Goal: Entertainment & Leisure: Browse casually

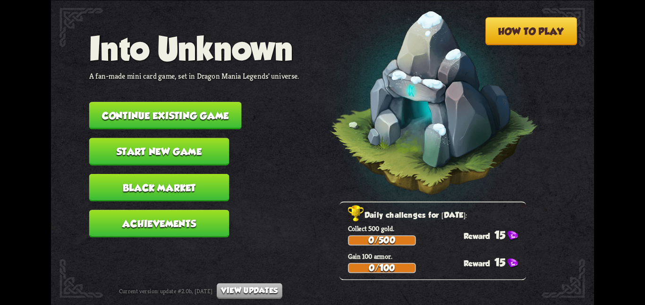
click at [186, 109] on button "Continue existing game" at bounding box center [165, 115] width 152 height 27
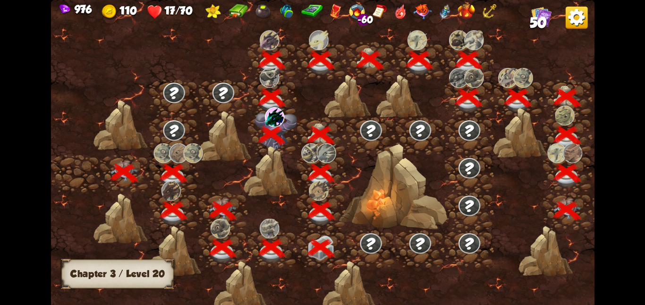
scroll to position [0, 144]
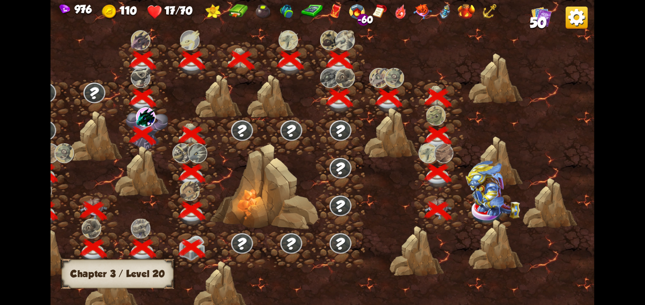
click at [478, 200] on img at bounding box center [492, 190] width 54 height 58
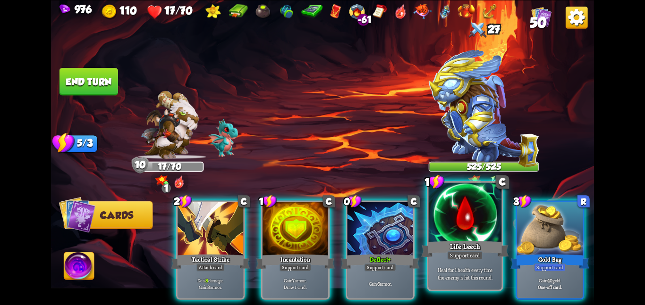
click at [442, 202] on div at bounding box center [465, 213] width 73 height 61
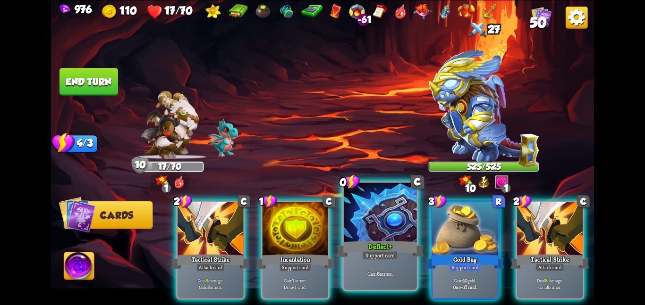
click at [376, 214] on div at bounding box center [380, 213] width 73 height 61
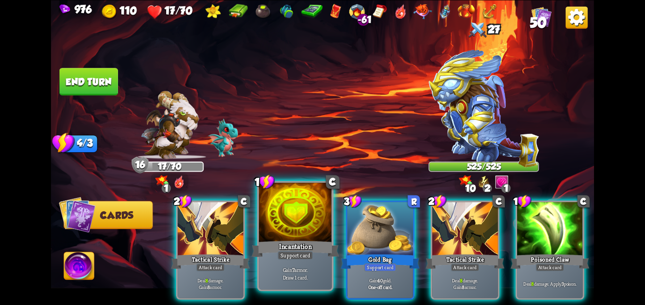
click at [321, 228] on div at bounding box center [295, 213] width 73 height 61
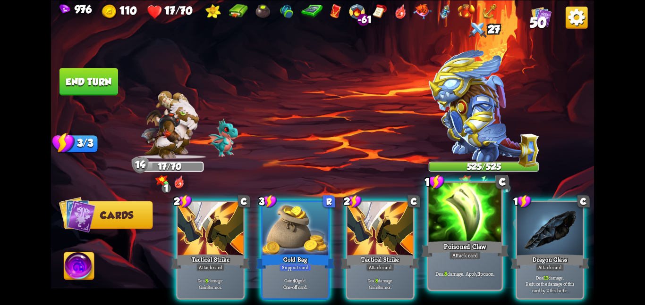
click at [471, 212] on div at bounding box center [465, 213] width 73 height 61
click at [517, 212] on div at bounding box center [550, 229] width 66 height 55
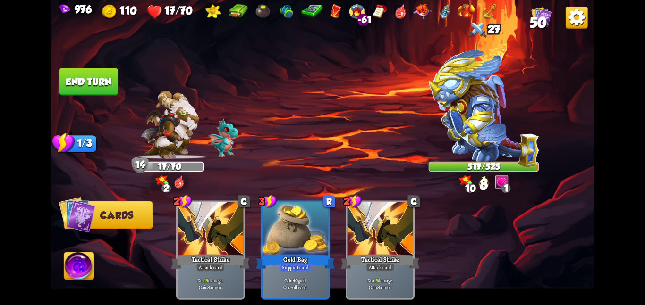
click at [88, 279] on img at bounding box center [79, 268] width 30 height 31
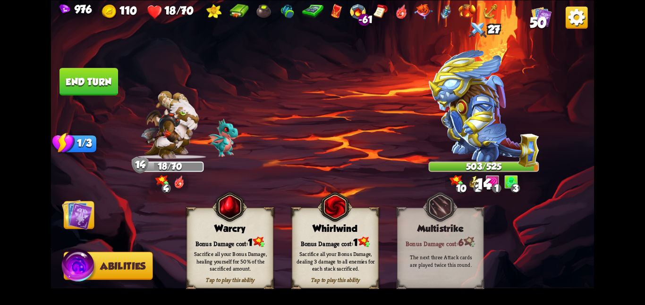
click at [199, 243] on div "Bonus Damage cost: 1" at bounding box center [230, 242] width 86 height 12
click at [85, 215] on img at bounding box center [77, 214] width 31 height 31
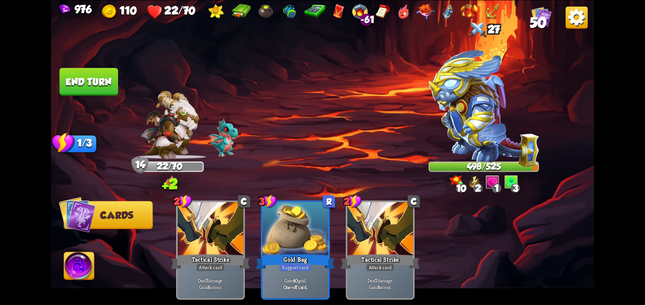
click at [100, 105] on img at bounding box center [322, 152] width 543 height 305
click at [100, 100] on img at bounding box center [322, 152] width 543 height 305
click at [115, 82] on button "End turn" at bounding box center [88, 81] width 59 height 27
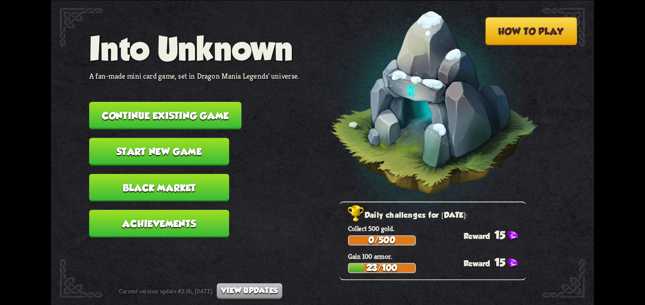
click at [104, 103] on button "Continue existing game" at bounding box center [165, 115] width 152 height 27
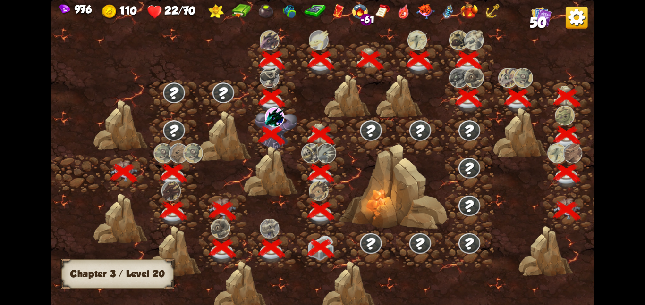
scroll to position [0, 144]
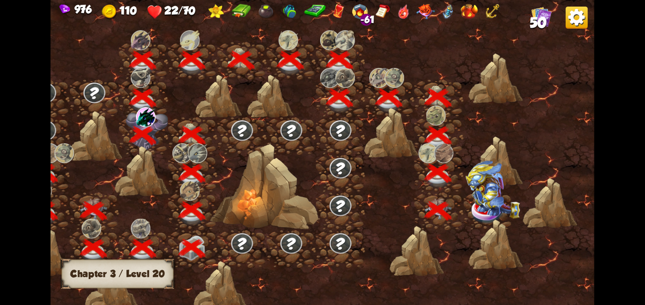
click at [469, 202] on img at bounding box center [492, 190] width 54 height 58
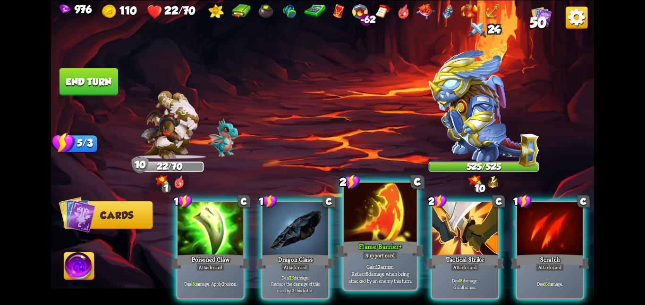
scroll to position [0, 184]
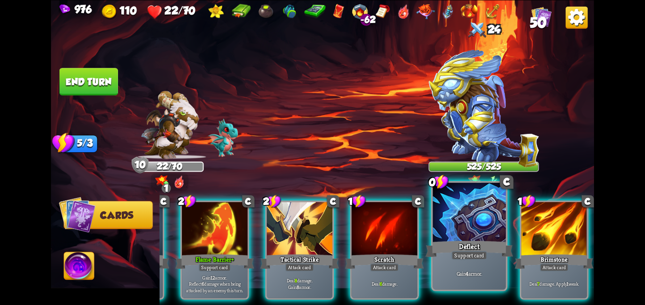
click at [483, 240] on div "Deflect" at bounding box center [468, 248] width 87 height 19
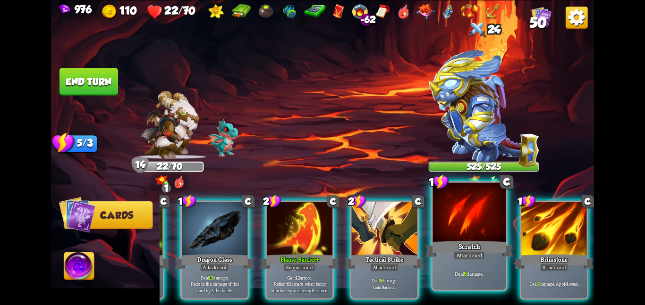
click at [478, 242] on div "Scratch" at bounding box center [468, 248] width 87 height 19
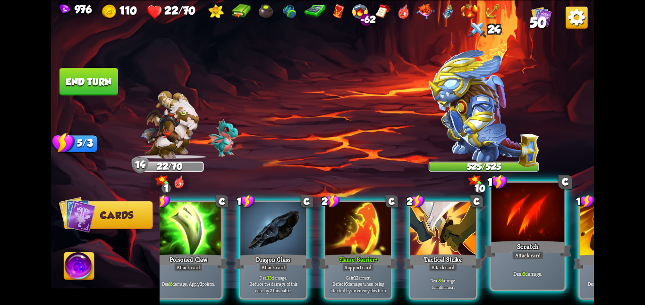
click at [478, 253] on div "Tactical Strike" at bounding box center [443, 261] width 79 height 17
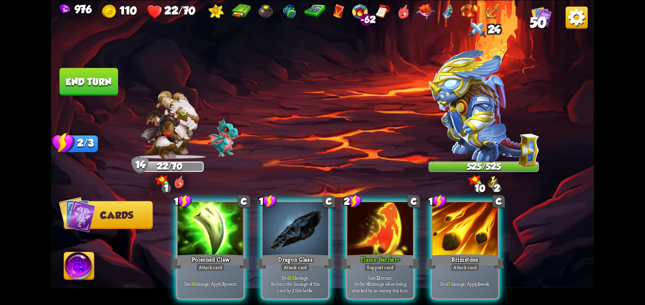
scroll to position [0, 2]
click at [478, 253] on div "Brimstone" at bounding box center [464, 261] width 79 height 17
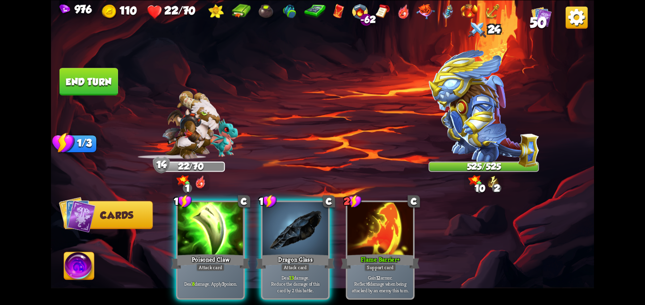
click at [478, 242] on div "1 C Poisoned Claw Attack card Deal 8 damage. Apply 3 poison. 1 C Dragon Glass A…" at bounding box center [377, 237] width 434 height 136
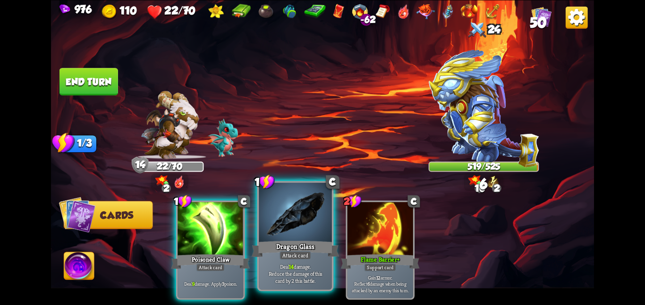
click at [274, 219] on div at bounding box center [295, 213] width 73 height 61
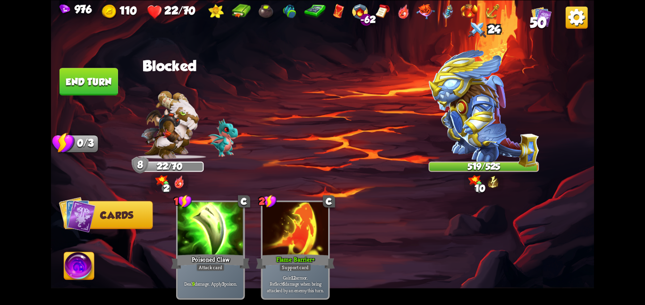
click at [87, 262] on img at bounding box center [79, 268] width 30 height 31
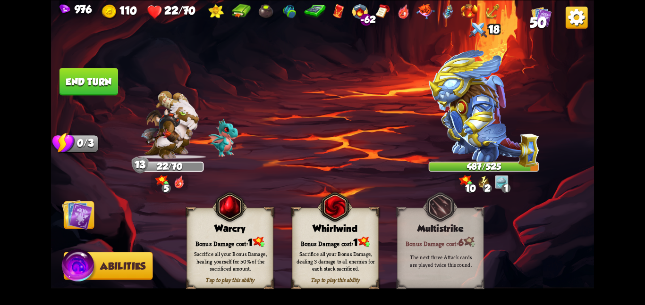
click at [231, 215] on img at bounding box center [229, 206] width 35 height 35
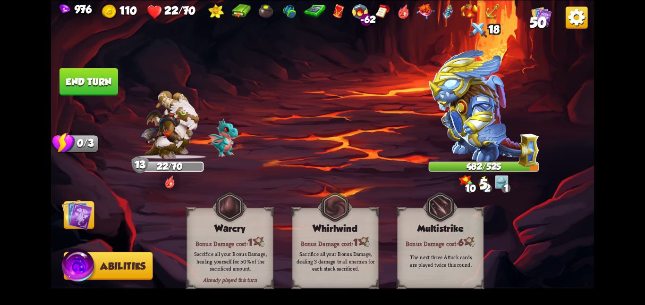
click at [70, 217] on img at bounding box center [77, 214] width 31 height 31
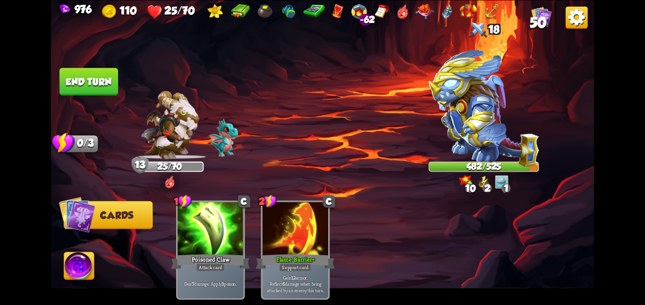
click at [82, 78] on button "End turn" at bounding box center [88, 82] width 59 height 28
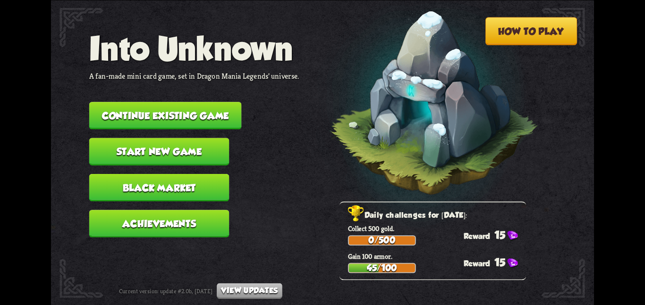
click at [198, 110] on button "Continue existing game" at bounding box center [165, 115] width 152 height 27
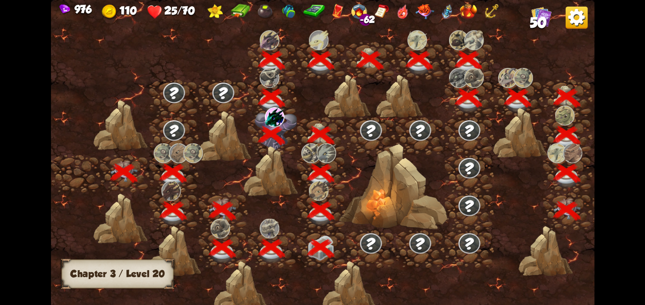
scroll to position [0, 144]
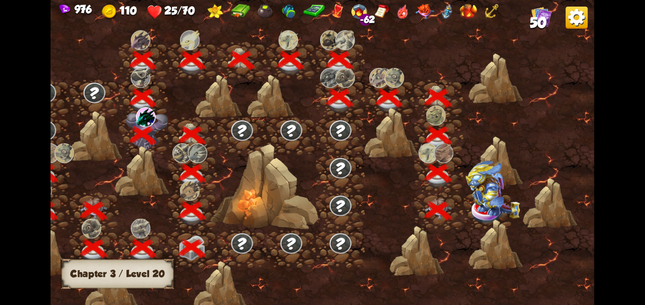
click at [497, 208] on img at bounding box center [492, 190] width 54 height 58
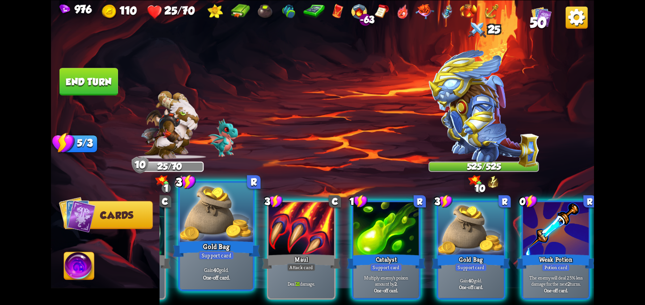
scroll to position [0, 184]
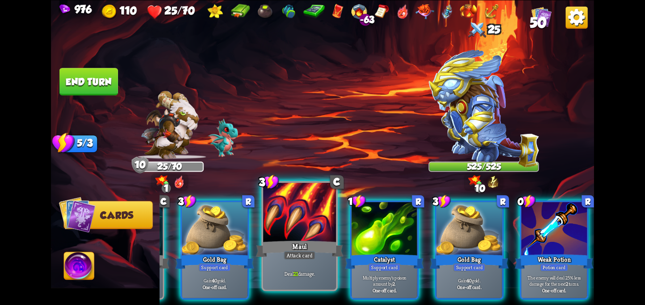
click at [296, 230] on div at bounding box center [299, 213] width 73 height 61
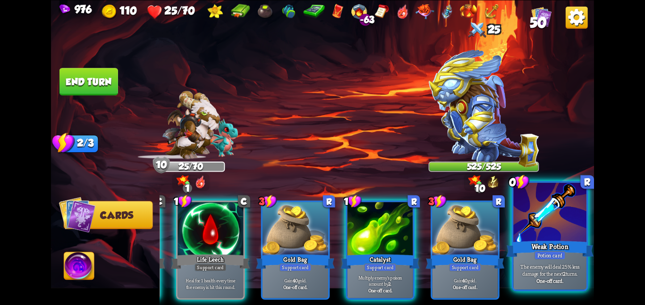
scroll to position [0, 90]
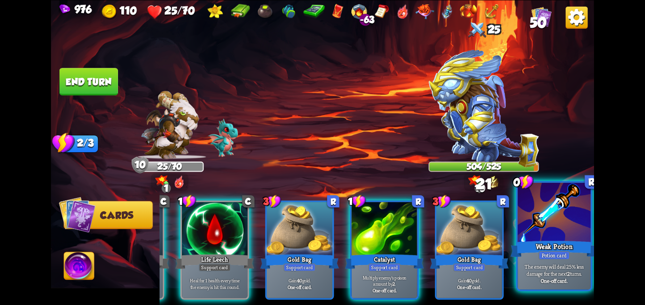
click at [556, 240] on div "Weak Potion" at bounding box center [553, 248] width 87 height 19
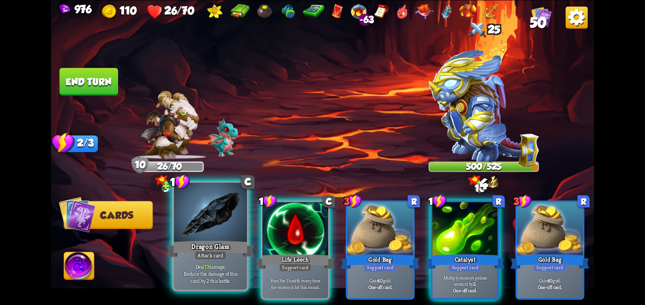
click at [208, 252] on div "Attack card" at bounding box center [211, 255] width 32 height 9
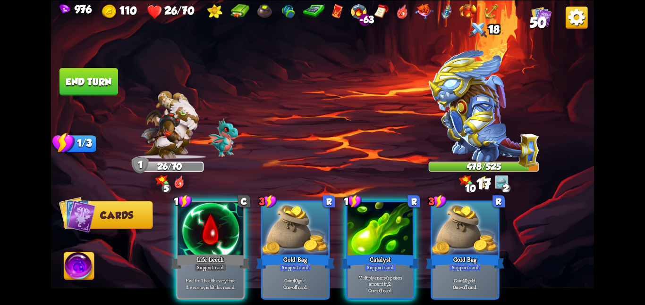
click at [81, 257] on img at bounding box center [79, 268] width 30 height 31
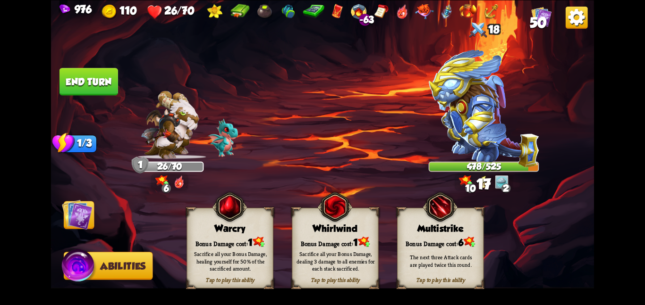
click at [236, 250] on div "Sacrifice all your Bonus Damage, healing yourself for 50% of the sacrificed amo…" at bounding box center [230, 262] width 86 height 34
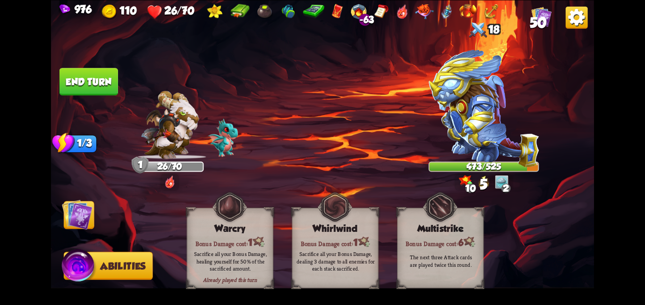
click at [78, 220] on img at bounding box center [77, 214] width 31 height 31
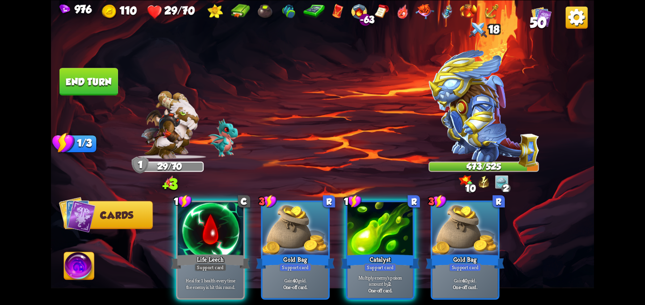
click at [84, 75] on button "End turn" at bounding box center [88, 81] width 59 height 27
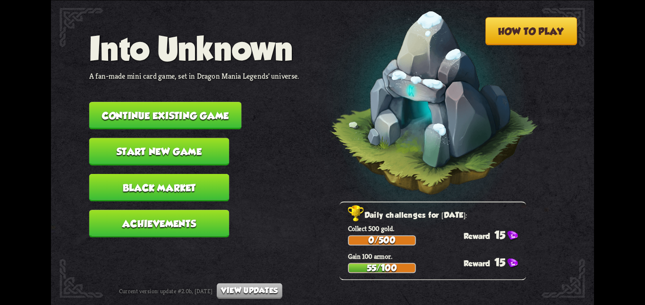
click at [118, 104] on button "Continue existing game" at bounding box center [165, 115] width 152 height 27
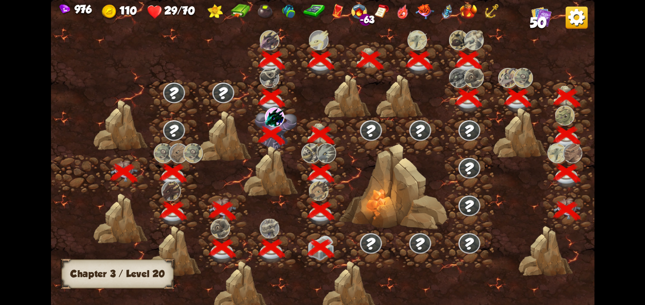
scroll to position [0, 144]
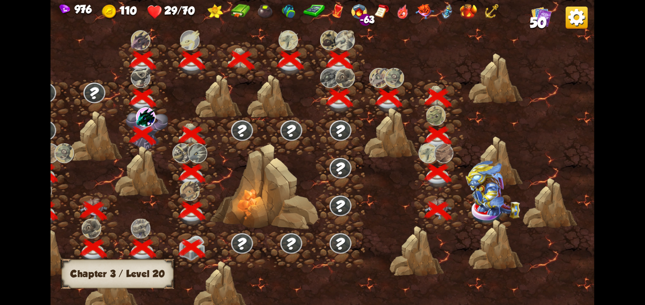
click at [468, 210] on img at bounding box center [492, 190] width 54 height 58
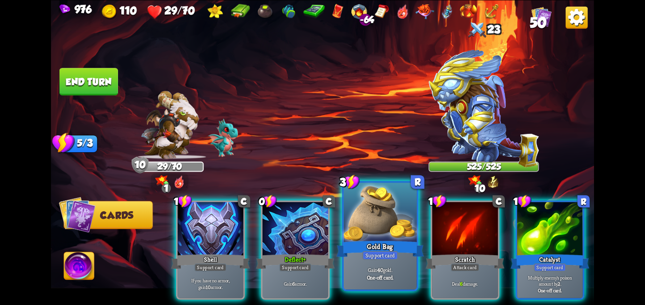
scroll to position [0, 184]
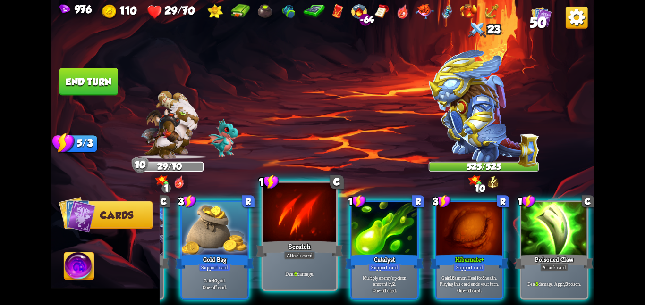
click at [298, 252] on div "Attack card" at bounding box center [300, 255] width 32 height 9
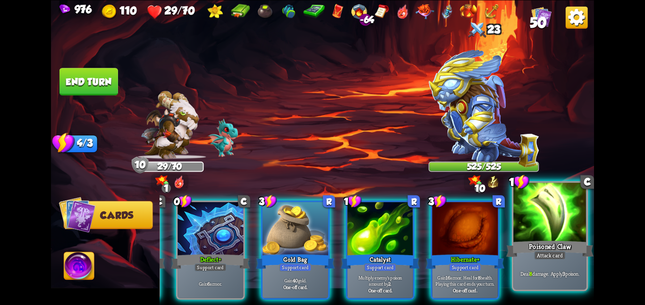
scroll to position [0, 90]
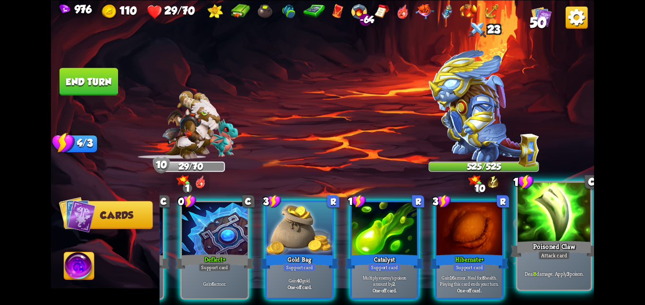
click at [544, 240] on div "Poisoned Claw" at bounding box center [553, 248] width 87 height 19
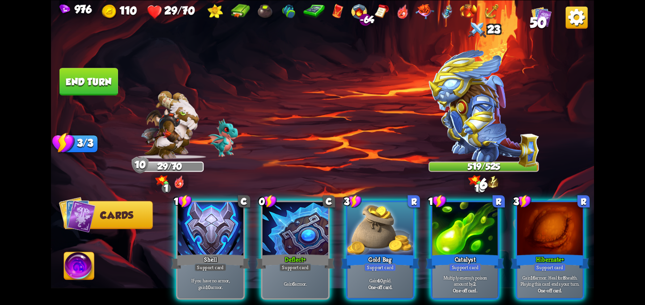
scroll to position [0, 0]
click at [75, 273] on img at bounding box center [79, 268] width 30 height 31
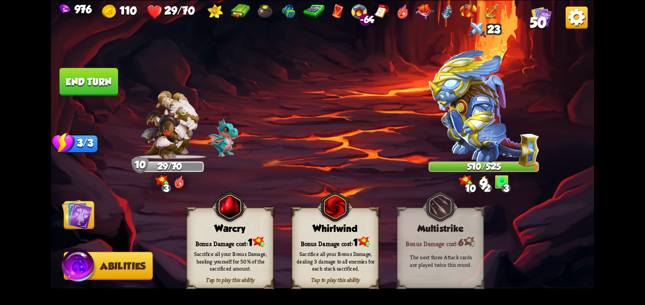
click at [226, 239] on div "Bonus Damage cost: 1" at bounding box center [230, 242] width 86 height 12
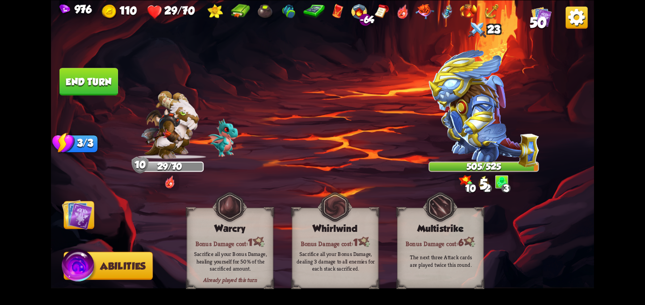
click at [92, 215] on img at bounding box center [77, 214] width 31 height 31
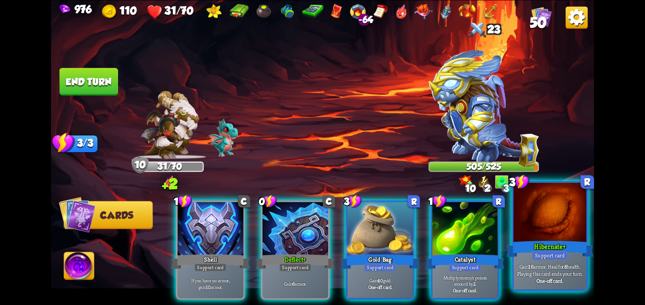
click at [556, 226] on div at bounding box center [549, 213] width 73 height 61
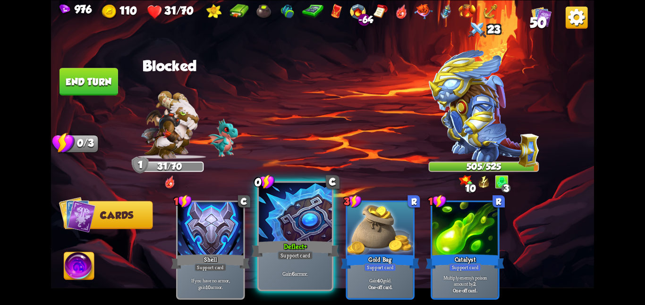
click at [284, 215] on div at bounding box center [295, 213] width 73 height 61
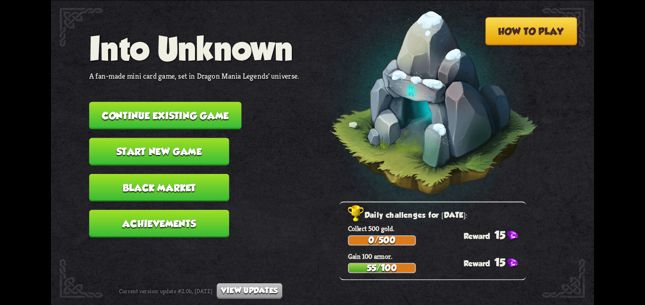
click at [224, 108] on button "Continue existing game" at bounding box center [165, 115] width 152 height 27
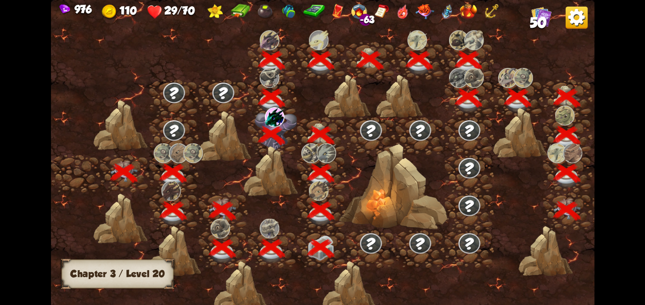
scroll to position [0, 144]
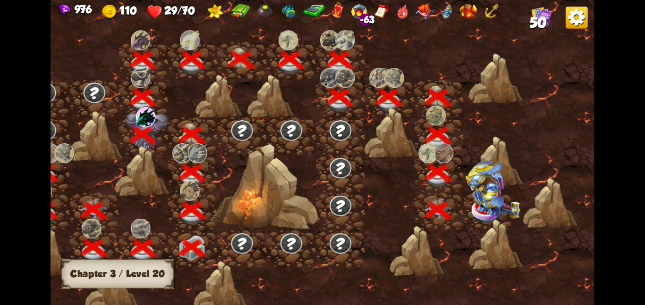
click at [491, 207] on img at bounding box center [492, 190] width 54 height 58
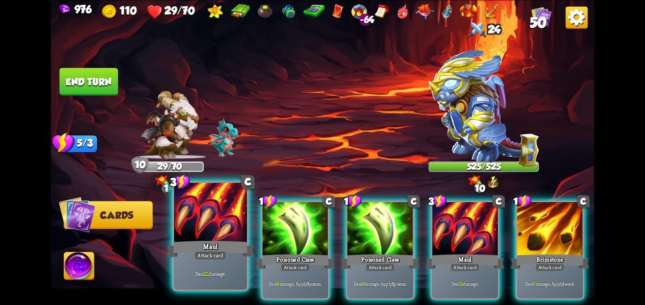
click at [223, 224] on div at bounding box center [210, 213] width 73 height 61
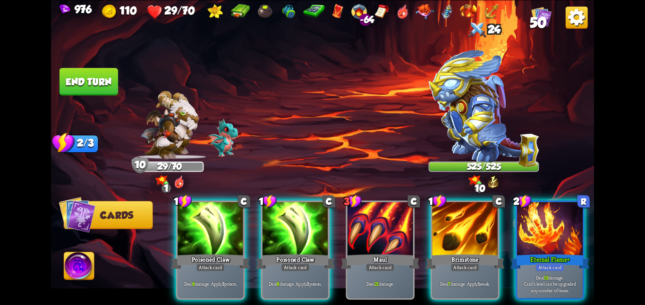
click at [223, 224] on div at bounding box center [211, 229] width 66 height 55
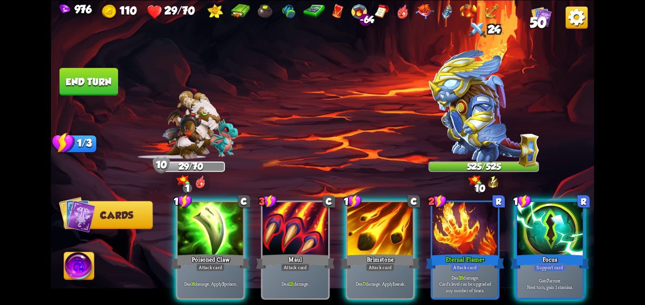
click at [223, 224] on div at bounding box center [211, 229] width 66 height 55
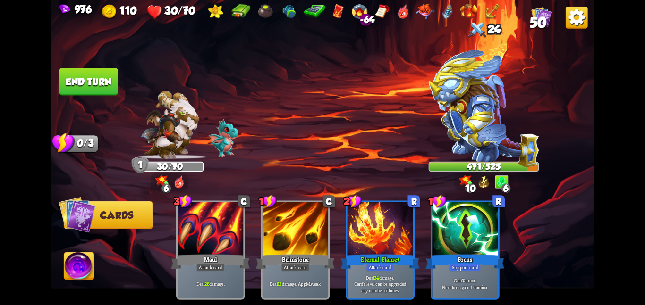
click at [85, 276] on img at bounding box center [79, 268] width 30 height 31
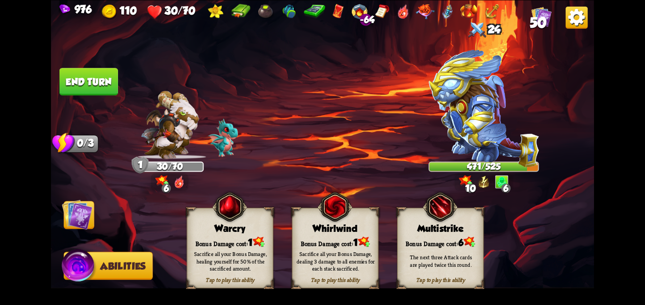
click at [224, 228] on div "Warcry" at bounding box center [230, 228] width 86 height 11
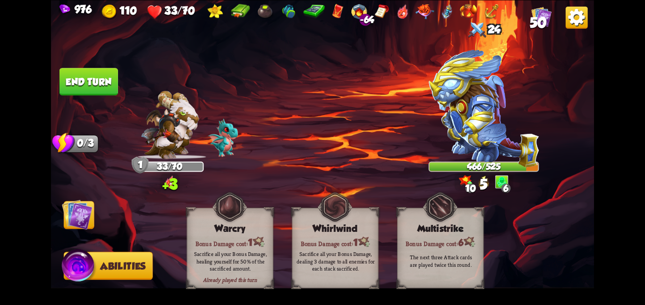
click at [87, 82] on button "End turn" at bounding box center [88, 81] width 59 height 27
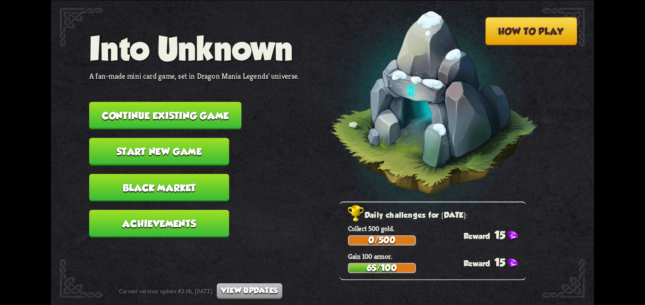
click at [95, 104] on button "Continue existing game" at bounding box center [165, 115] width 152 height 27
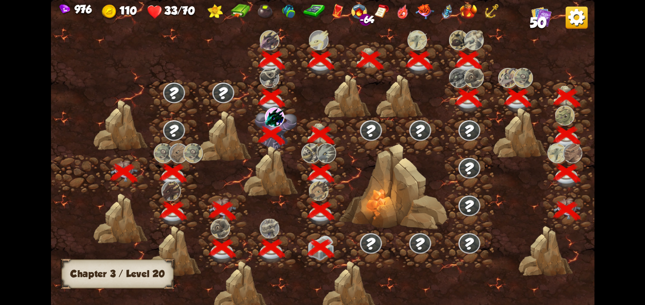
scroll to position [0, 144]
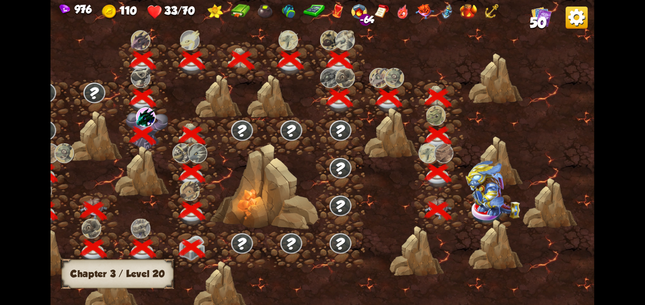
click at [484, 213] on img at bounding box center [492, 190] width 54 height 58
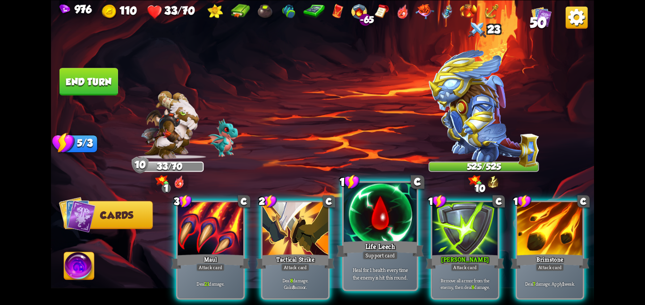
click at [362, 206] on div at bounding box center [380, 213] width 73 height 61
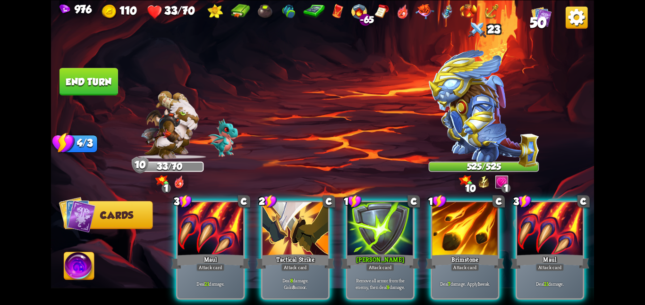
scroll to position [0, 90]
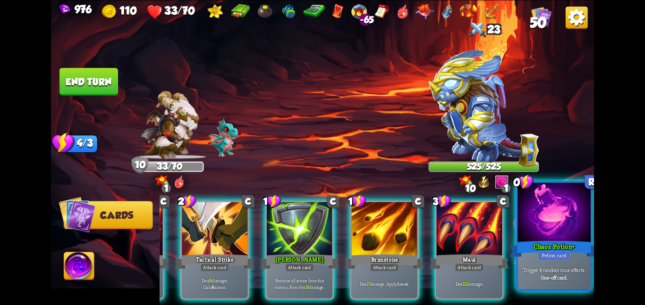
click at [530, 203] on div at bounding box center [553, 213] width 73 height 61
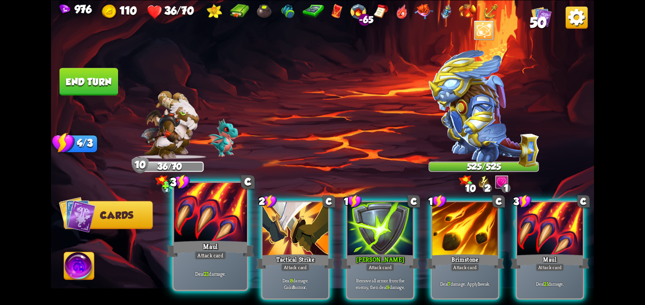
click at [201, 216] on div at bounding box center [210, 213] width 73 height 61
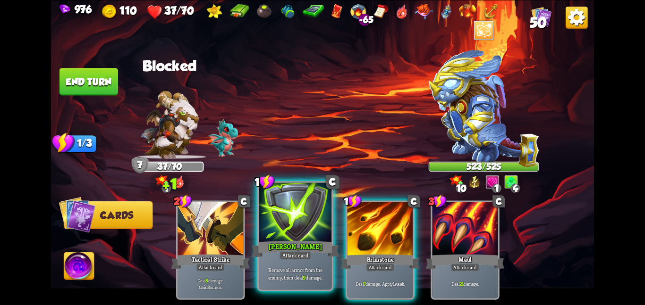
click at [308, 224] on div at bounding box center [295, 213] width 73 height 61
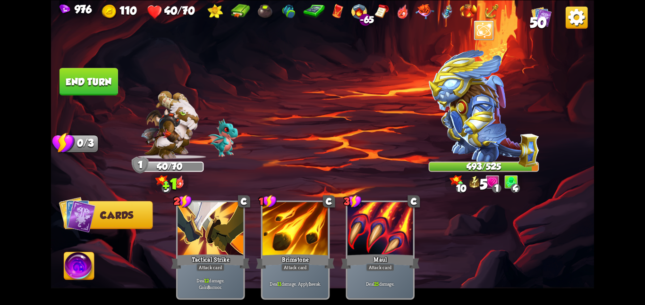
click at [98, 83] on button "End turn" at bounding box center [88, 81] width 59 height 27
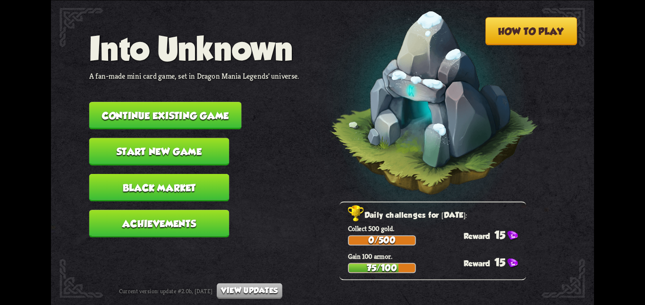
click at [116, 103] on button "Continue existing game" at bounding box center [165, 115] width 152 height 27
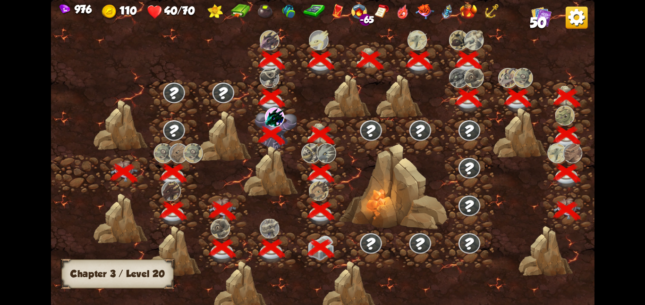
scroll to position [0, 144]
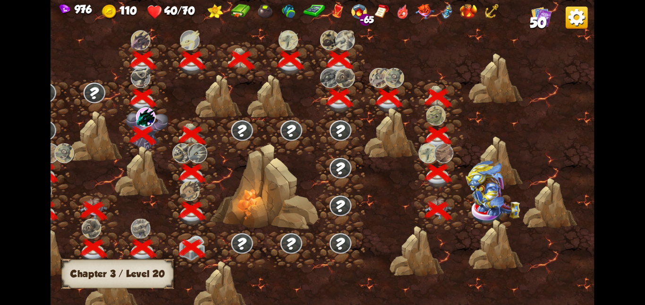
click at [477, 205] on img at bounding box center [492, 190] width 54 height 58
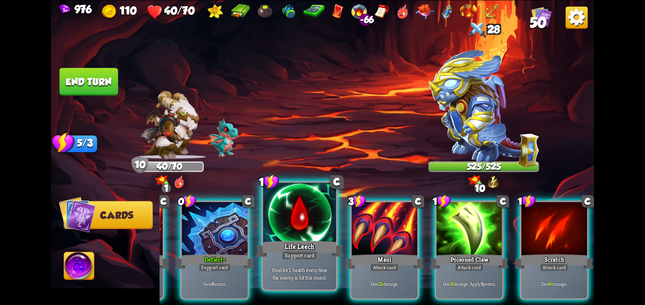
click at [320, 236] on div at bounding box center [299, 213] width 73 height 61
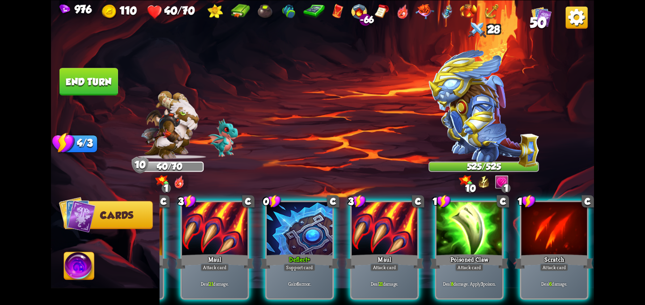
scroll to position [0, 90]
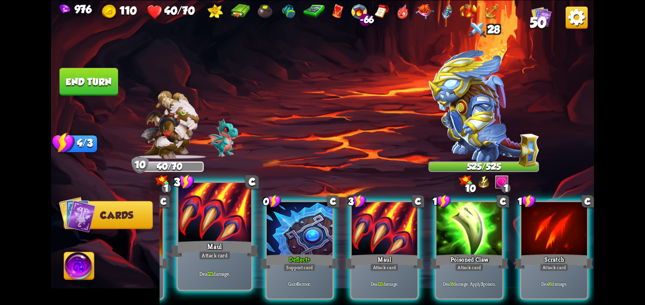
click at [238, 237] on div at bounding box center [214, 213] width 73 height 61
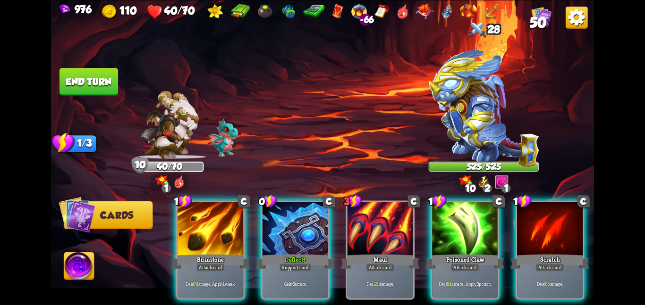
scroll to position [0, 0]
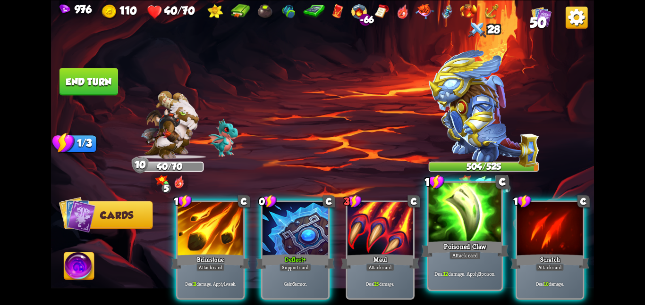
click at [436, 220] on div at bounding box center [465, 213] width 73 height 61
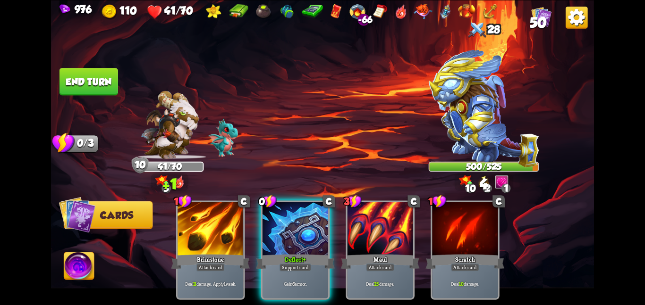
click at [82, 265] on img at bounding box center [79, 268] width 30 height 31
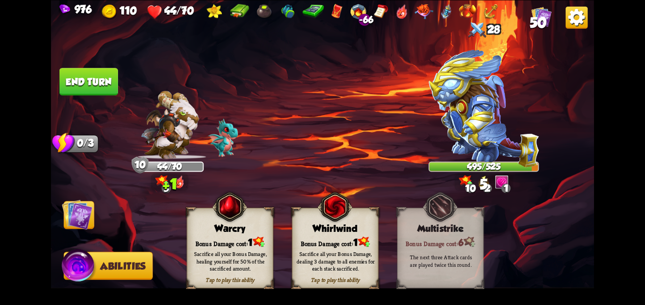
click at [220, 238] on div "Bonus Damage cost: 1" at bounding box center [230, 242] width 86 height 12
click at [216, 238] on div "Bonus Damage cost: 1" at bounding box center [230, 242] width 86 height 12
click at [73, 220] on img at bounding box center [77, 214] width 31 height 31
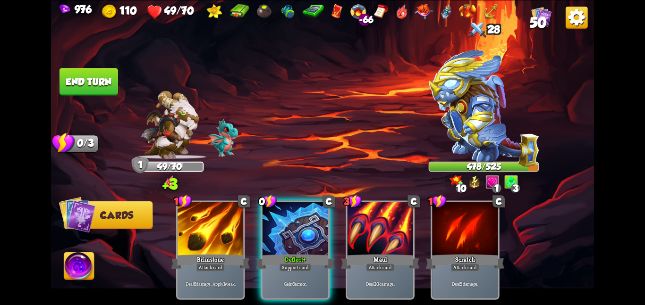
click at [90, 81] on button "End turn" at bounding box center [88, 82] width 59 height 28
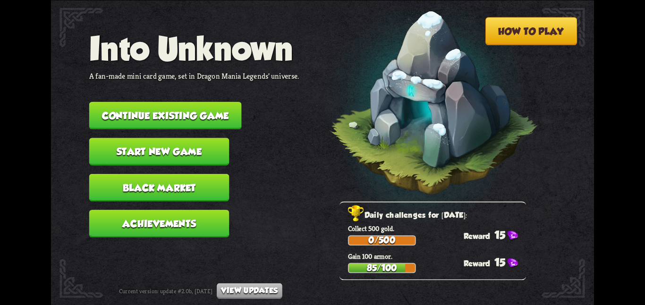
click at [114, 118] on button "Continue existing game" at bounding box center [165, 115] width 152 height 27
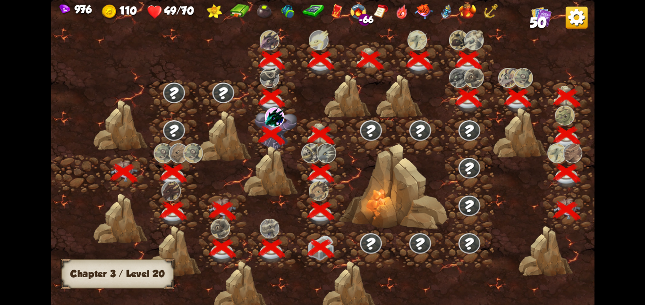
scroll to position [0, 144]
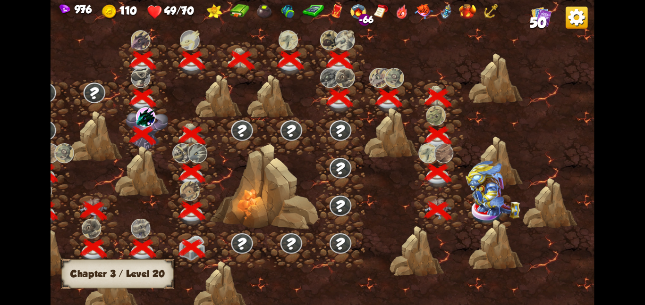
click at [469, 206] on img at bounding box center [492, 190] width 54 height 58
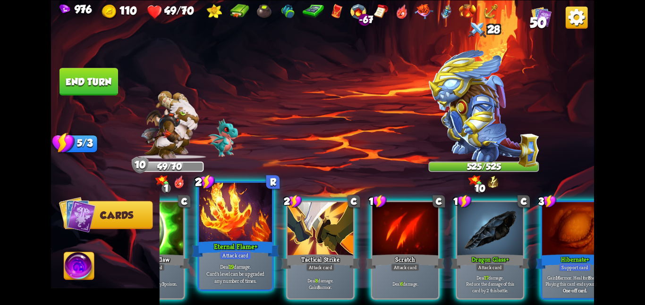
scroll to position [0, 184]
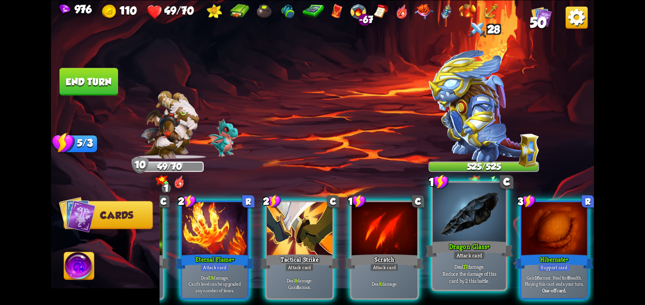
click at [481, 220] on div at bounding box center [469, 213] width 73 height 61
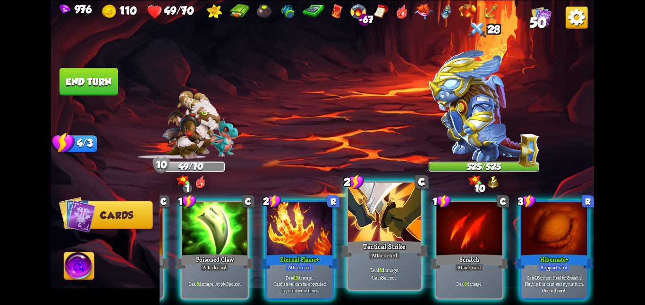
scroll to position [0, 90]
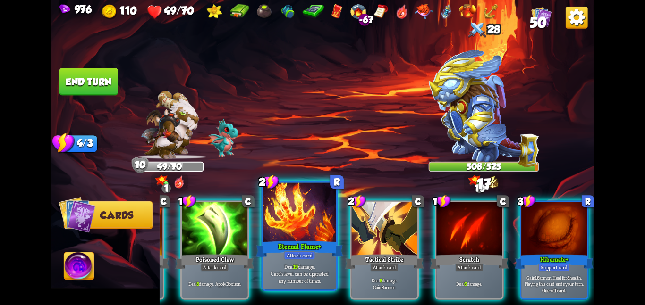
click at [322, 207] on div at bounding box center [299, 213] width 73 height 61
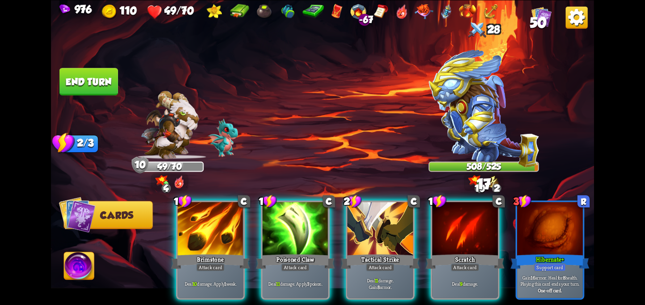
scroll to position [0, 0]
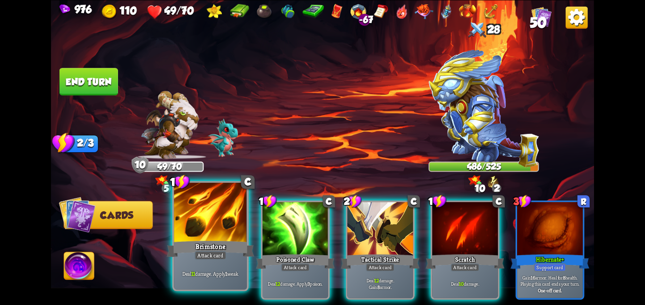
click at [195, 211] on div at bounding box center [210, 213] width 73 height 61
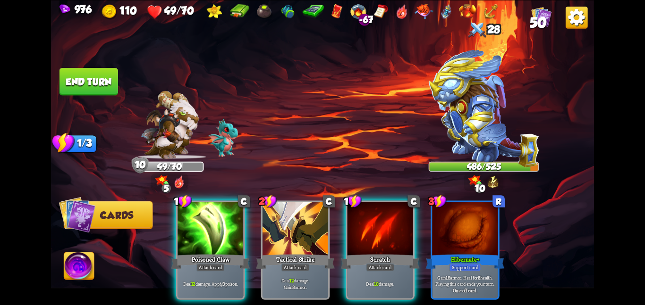
click at [195, 211] on div at bounding box center [211, 229] width 66 height 55
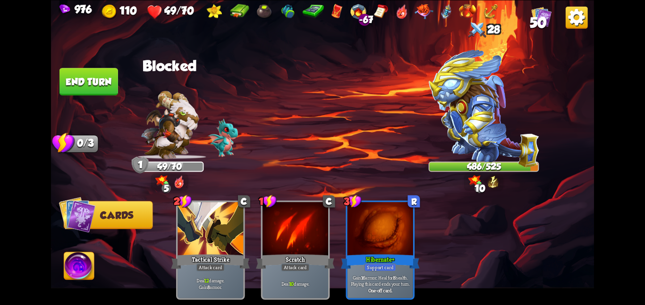
click at [78, 257] on img at bounding box center [79, 268] width 30 height 31
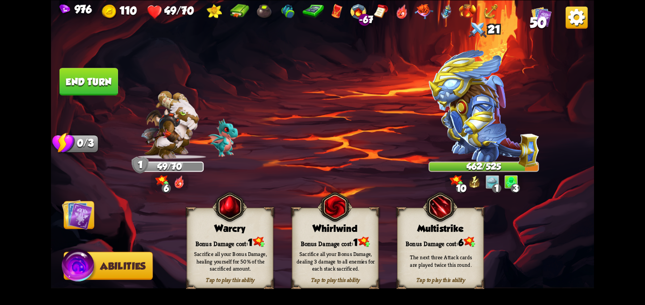
click at [223, 236] on div "Bonus Damage cost: 1" at bounding box center [230, 242] width 86 height 12
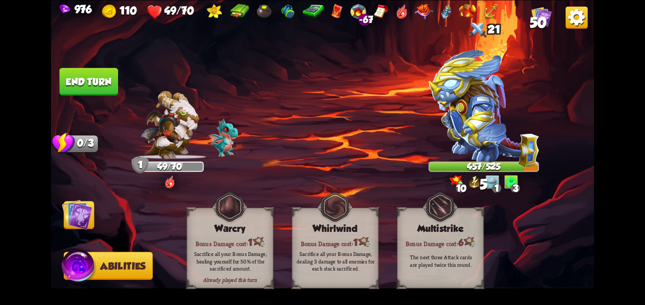
click at [82, 210] on img at bounding box center [77, 214] width 31 height 31
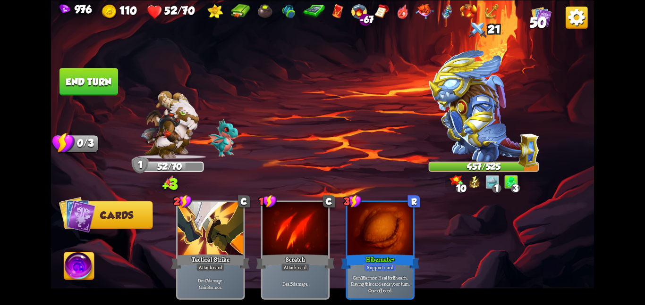
click at [97, 67] on img at bounding box center [322, 152] width 543 height 305
click at [95, 69] on button "End turn" at bounding box center [88, 82] width 59 height 28
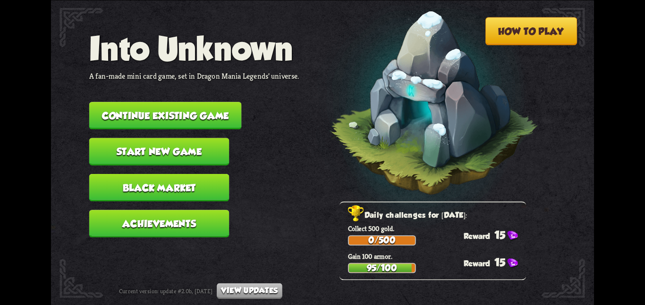
click at [152, 102] on button "Continue existing game" at bounding box center [165, 115] width 152 height 27
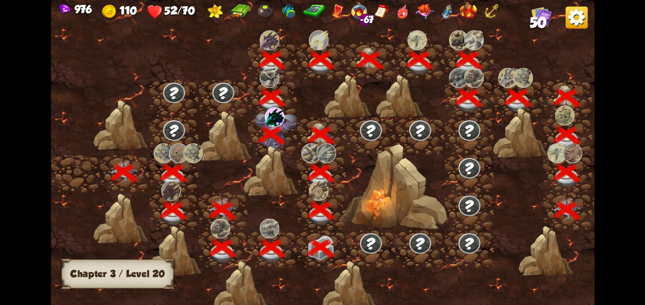
scroll to position [0, 144]
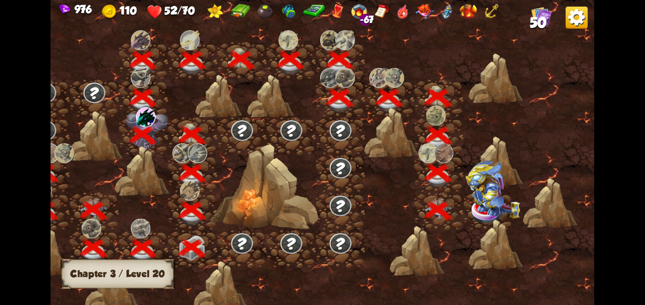
click at [478, 208] on img at bounding box center [492, 190] width 54 height 58
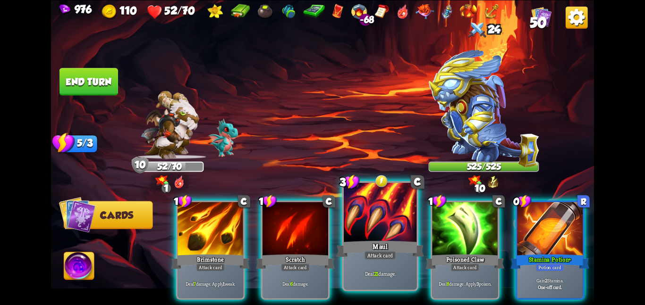
click at [394, 256] on div "Attack card" at bounding box center [380, 255] width 32 height 9
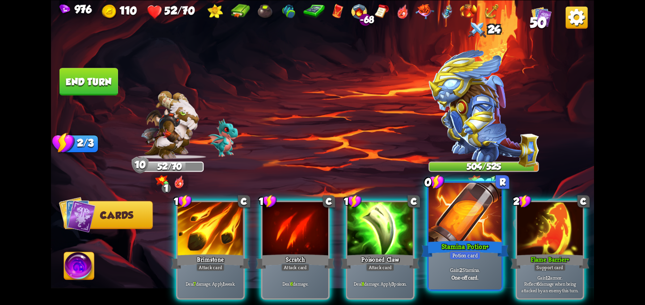
click at [460, 248] on div "Stamina Potion+" at bounding box center [464, 248] width 87 height 19
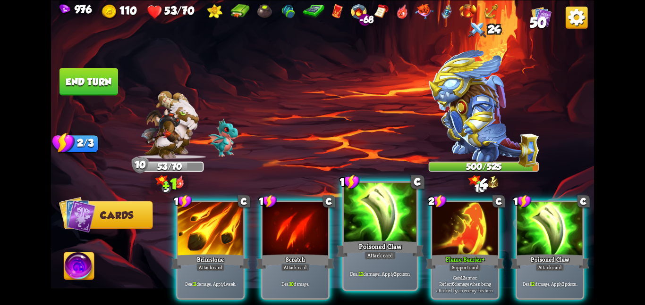
click at [380, 230] on div at bounding box center [380, 213] width 73 height 61
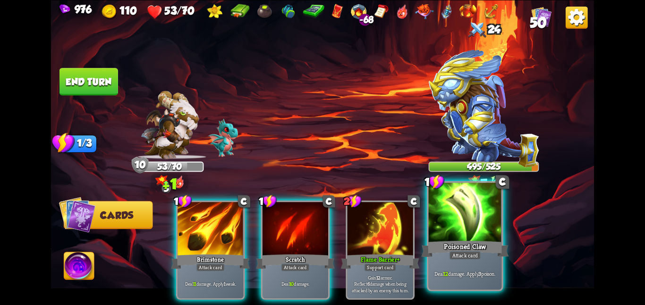
click at [482, 221] on div at bounding box center [465, 213] width 73 height 61
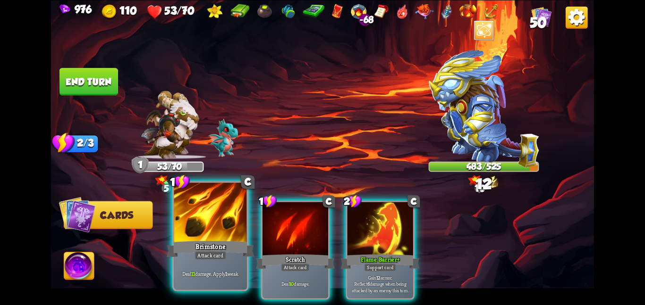
click at [236, 208] on div at bounding box center [210, 213] width 73 height 61
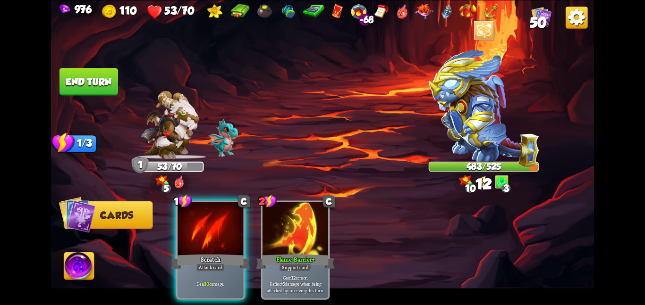
click at [236, 208] on div at bounding box center [211, 229] width 66 height 55
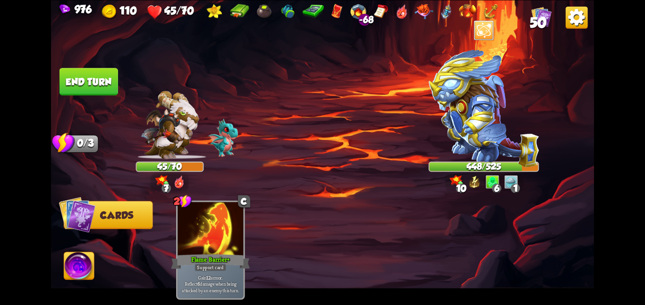
click at [102, 78] on button "End turn" at bounding box center [88, 81] width 59 height 27
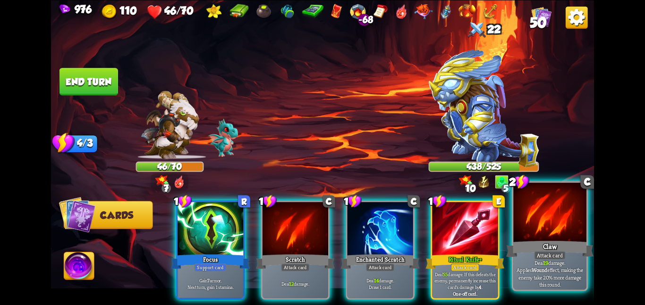
scroll to position [0, 90]
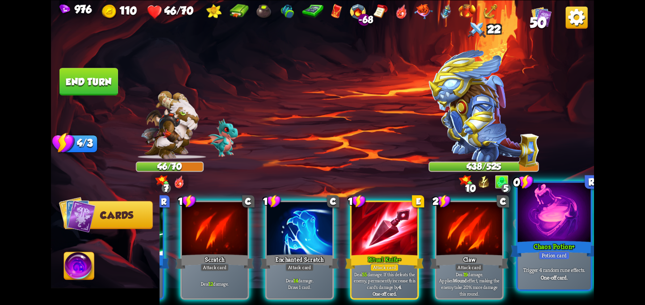
click at [552, 223] on div at bounding box center [553, 213] width 73 height 61
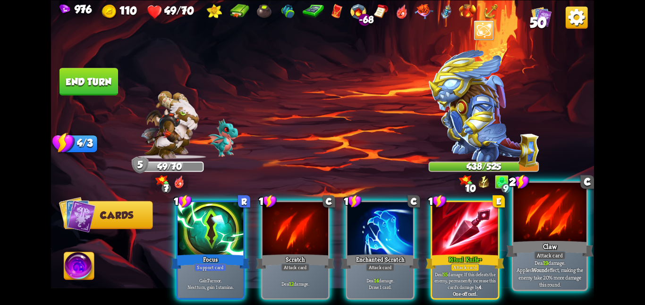
click at [524, 225] on div at bounding box center [549, 213] width 73 height 61
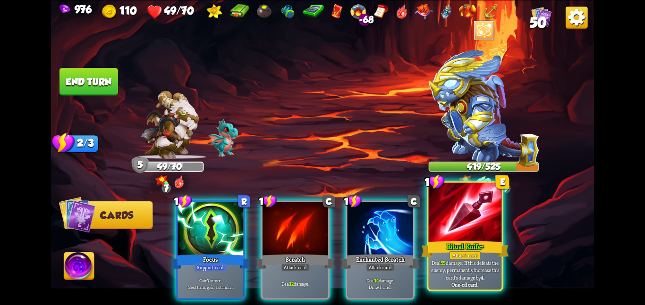
click at [485, 250] on div "Ritual Knife+" at bounding box center [464, 248] width 87 height 19
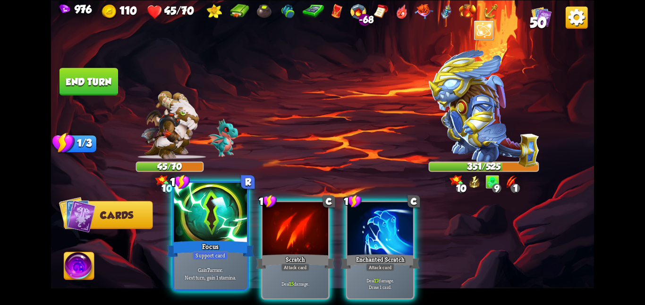
click at [230, 228] on div at bounding box center [210, 213] width 73 height 61
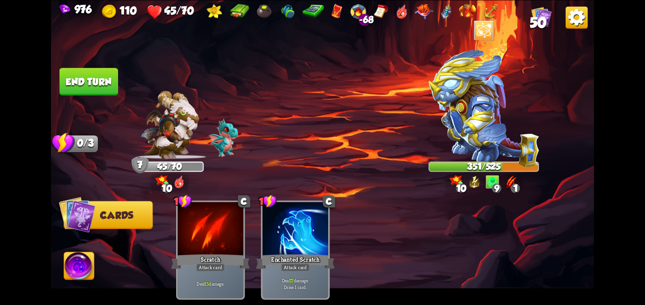
click at [85, 72] on button "End turn" at bounding box center [89, 82] width 60 height 28
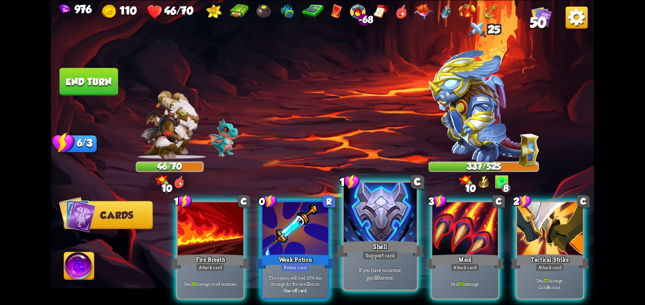
click at [353, 213] on div at bounding box center [380, 213] width 73 height 61
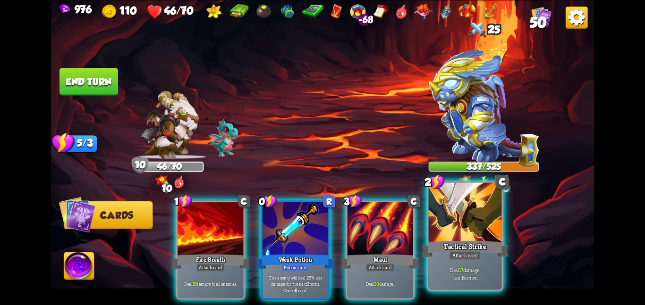
click at [453, 216] on div at bounding box center [465, 213] width 73 height 61
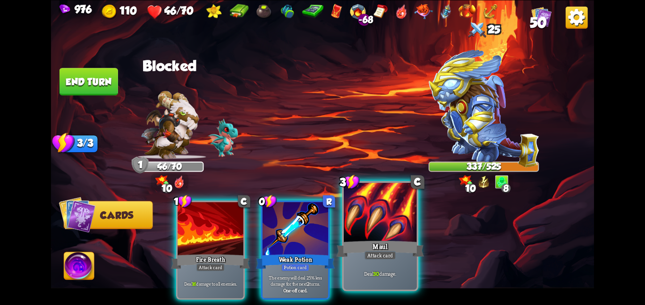
click at [370, 225] on div at bounding box center [380, 213] width 73 height 61
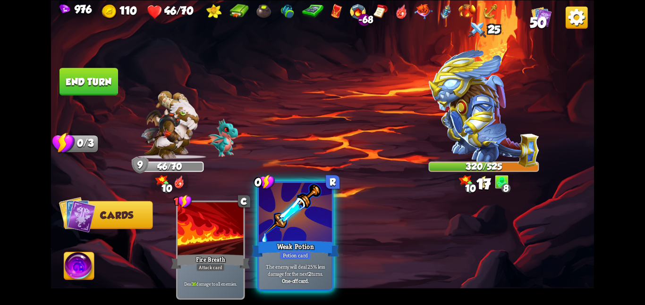
click at [277, 218] on div at bounding box center [295, 213] width 73 height 61
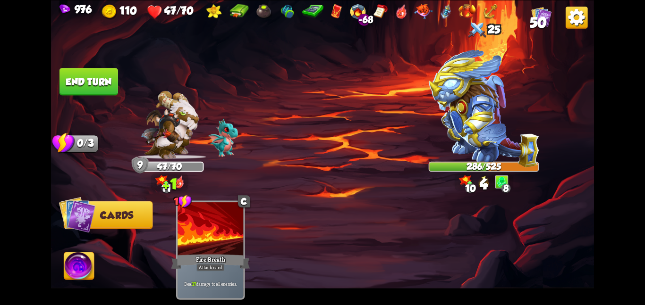
click at [86, 81] on button "End turn" at bounding box center [88, 81] width 59 height 27
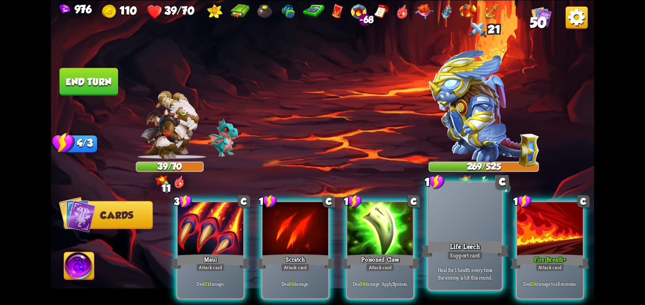
scroll to position [0, 90]
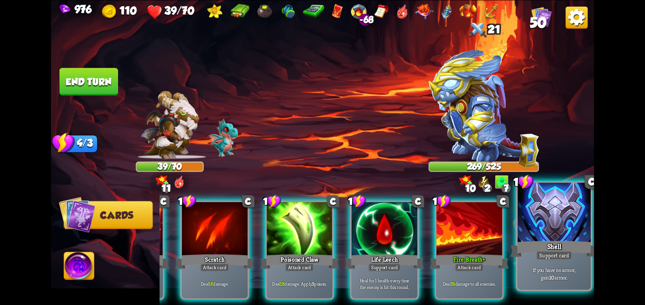
click at [525, 238] on div at bounding box center [553, 213] width 73 height 61
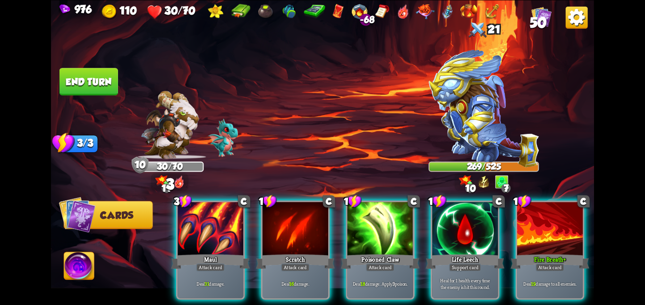
click at [72, 267] on img at bounding box center [79, 268] width 30 height 31
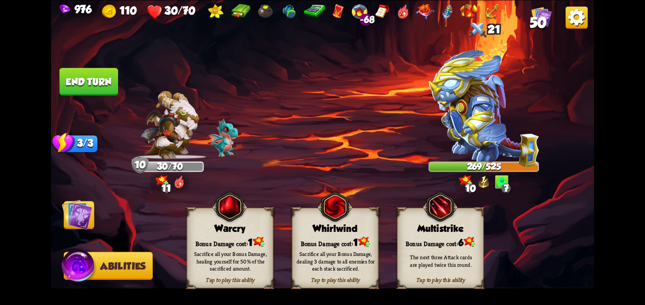
click at [432, 229] on div "Multistrike" at bounding box center [441, 228] width 86 height 11
click at [82, 214] on img at bounding box center [77, 214] width 31 height 31
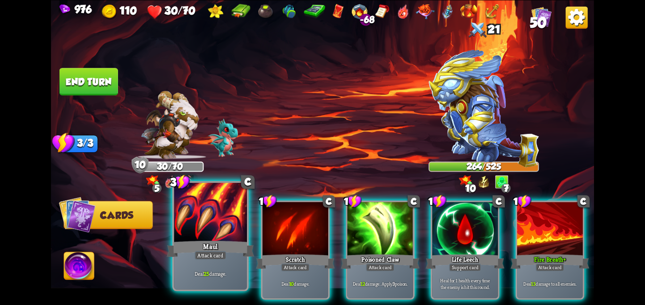
click at [229, 233] on div at bounding box center [210, 213] width 73 height 61
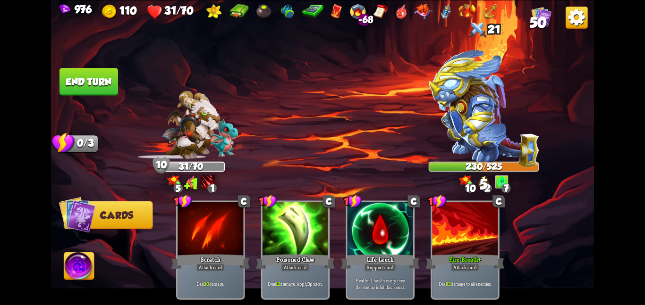
click at [192, 178] on div "5 1" at bounding box center [191, 182] width 56 height 17
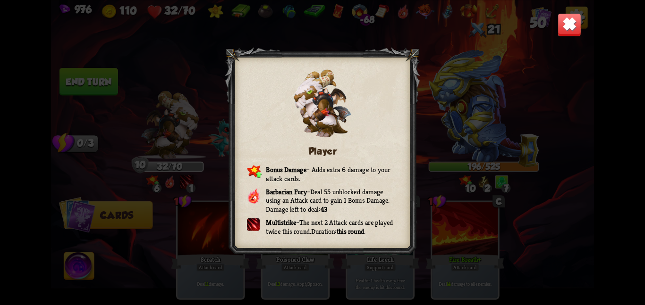
click at [565, 23] on img at bounding box center [570, 25] width 24 height 24
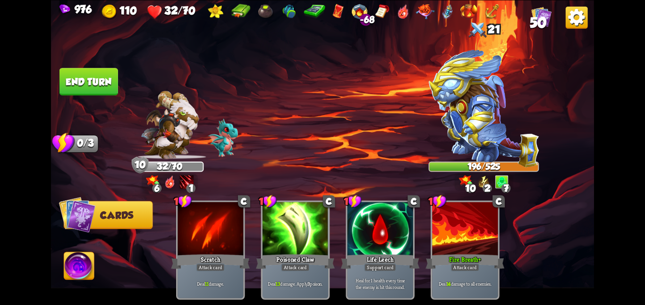
click at [83, 77] on button "End turn" at bounding box center [88, 81] width 59 height 27
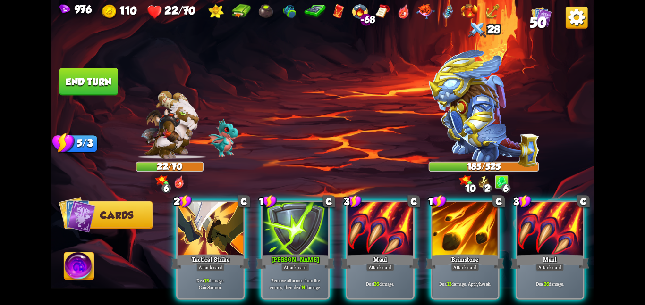
click at [86, 260] on img at bounding box center [79, 268] width 30 height 31
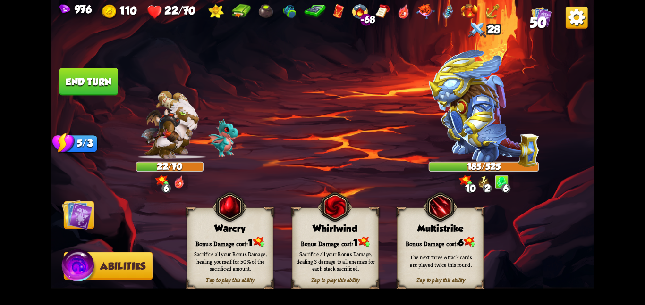
click at [403, 235] on div "Tap to play this ability Multistrike Bonus Damage cost: 6 The next three Attack…" at bounding box center [440, 248] width 86 height 81
click at [70, 220] on img at bounding box center [77, 214] width 31 height 31
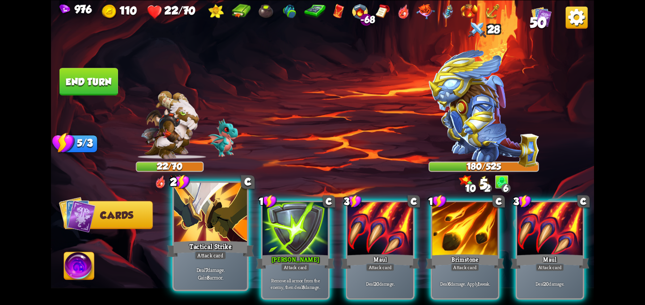
click at [236, 211] on div at bounding box center [210, 213] width 73 height 61
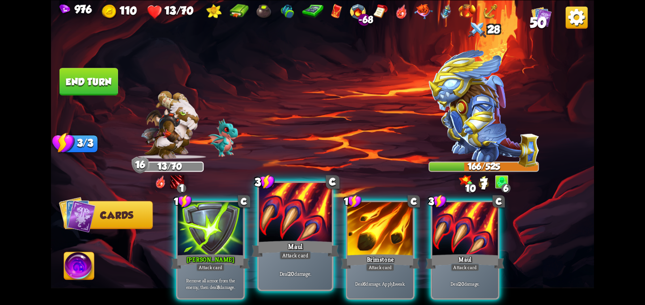
click at [297, 212] on div at bounding box center [295, 213] width 73 height 61
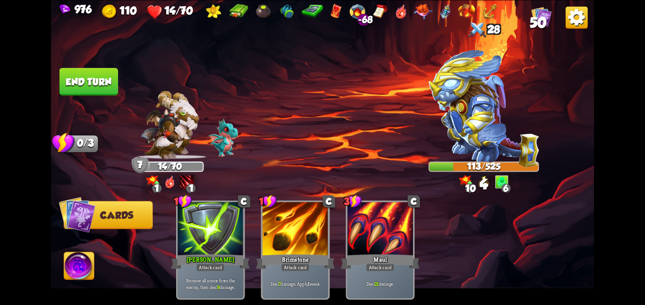
click at [97, 83] on button "End turn" at bounding box center [88, 81] width 59 height 27
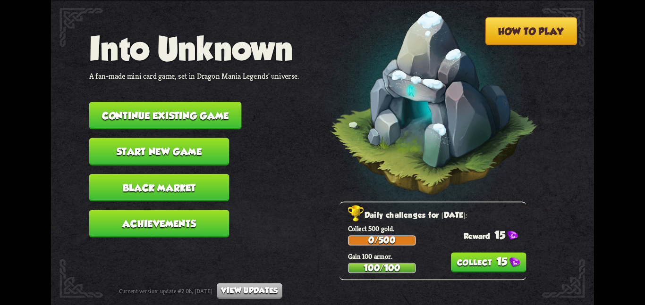
click at [460, 271] on button "15" at bounding box center [489, 263] width 76 height 20
click at [208, 105] on button "Continue existing game" at bounding box center [165, 115] width 152 height 27
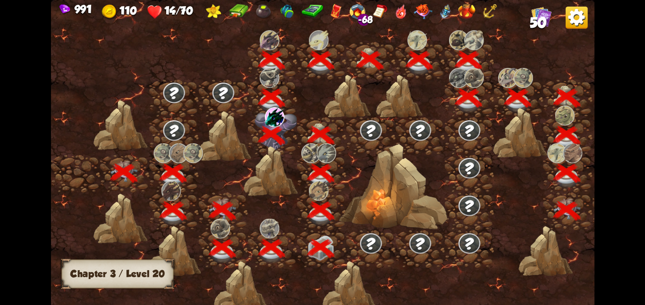
scroll to position [0, 144]
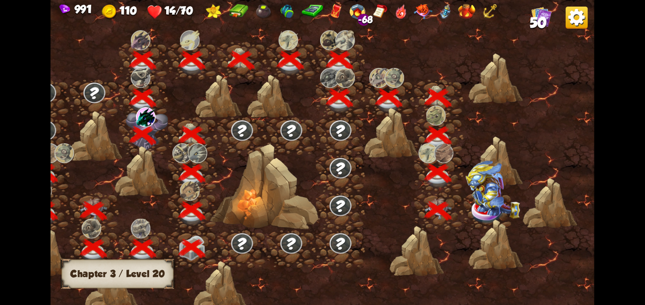
click at [489, 202] on img at bounding box center [492, 190] width 54 height 58
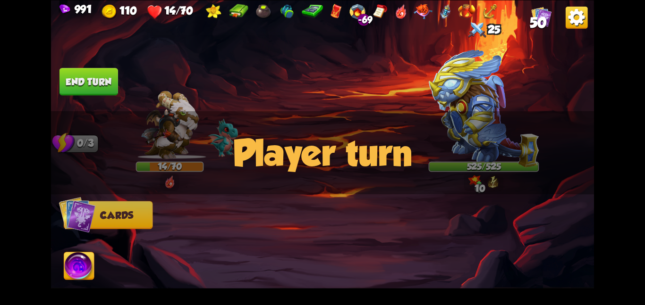
click at [71, 72] on button "End turn" at bounding box center [88, 82] width 59 height 28
